Goal: Obtain resource: Obtain resource

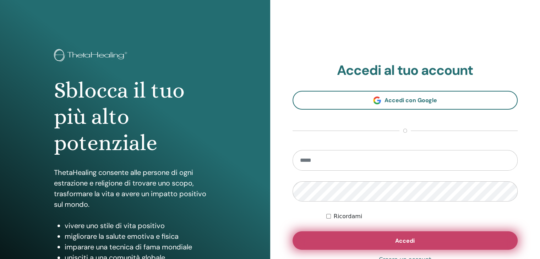
type input "**********"
click at [353, 238] on button "Accedi" at bounding box center [406, 241] width 226 height 18
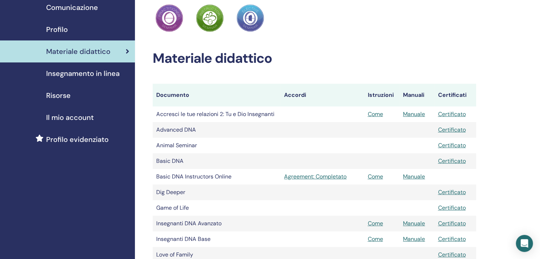
scroll to position [71, 0]
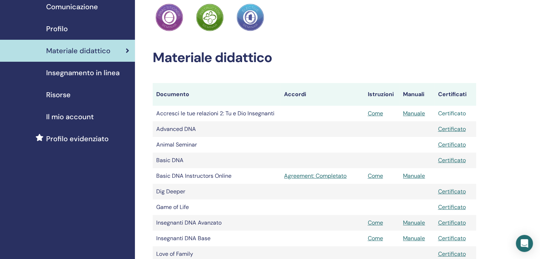
click at [443, 116] on link "Certificato" at bounding box center [452, 113] width 28 height 7
click at [452, 113] on link "Certificato" at bounding box center [452, 113] width 28 height 7
click at [445, 128] on link "Certificato" at bounding box center [452, 128] width 28 height 7
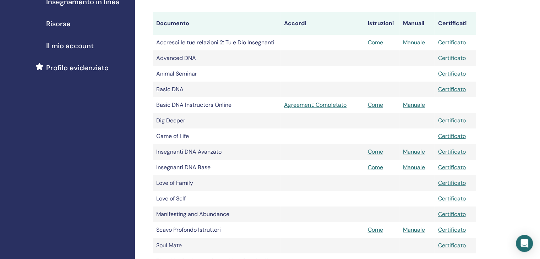
scroll to position [178, 0]
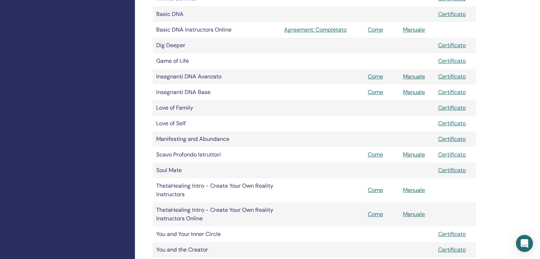
scroll to position [249, 0]
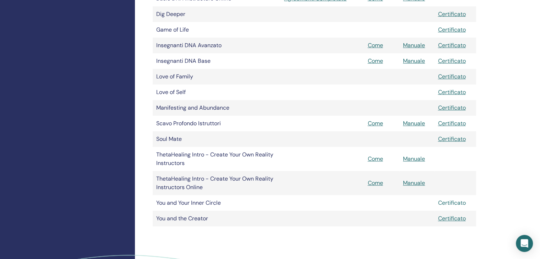
click at [450, 202] on link "Certificato" at bounding box center [452, 202] width 28 height 7
click at [443, 216] on link "Certificato" at bounding box center [452, 218] width 28 height 7
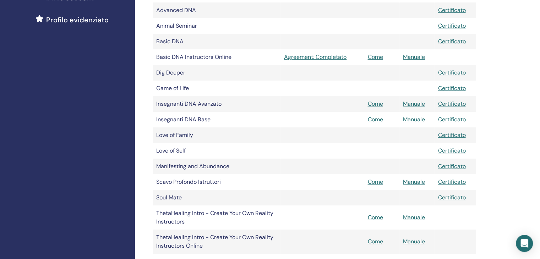
scroll to position [178, 0]
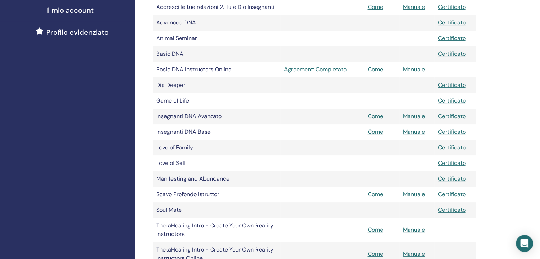
click at [455, 116] on link "Certificato" at bounding box center [452, 116] width 28 height 7
click at [457, 133] on link "Certificato" at bounding box center [452, 131] width 28 height 7
click at [449, 86] on link "Certificato" at bounding box center [452, 84] width 28 height 7
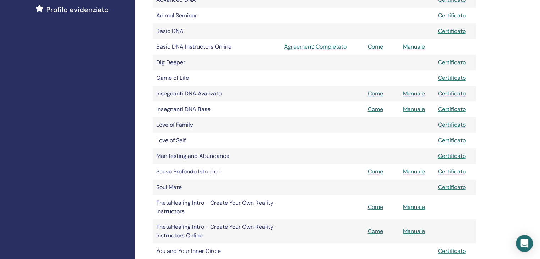
scroll to position [213, 0]
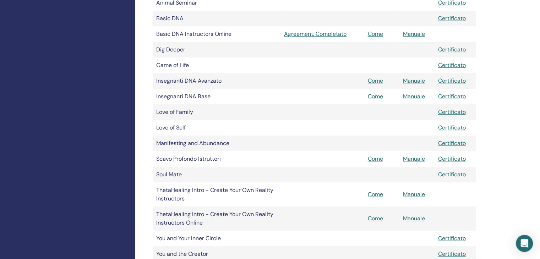
click at [459, 177] on link "Certificato" at bounding box center [452, 174] width 28 height 7
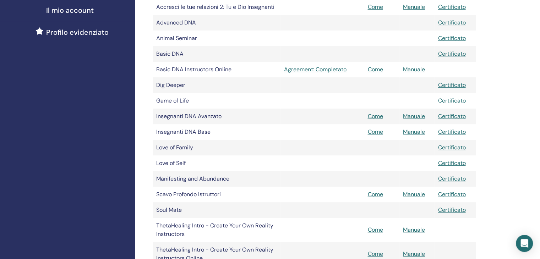
click at [448, 101] on link "Certificato" at bounding box center [452, 100] width 28 height 7
click at [441, 150] on link "Certificato" at bounding box center [452, 147] width 28 height 7
click at [449, 162] on link "Certificato" at bounding box center [452, 163] width 28 height 7
